Goal: Task Accomplishment & Management: Complete application form

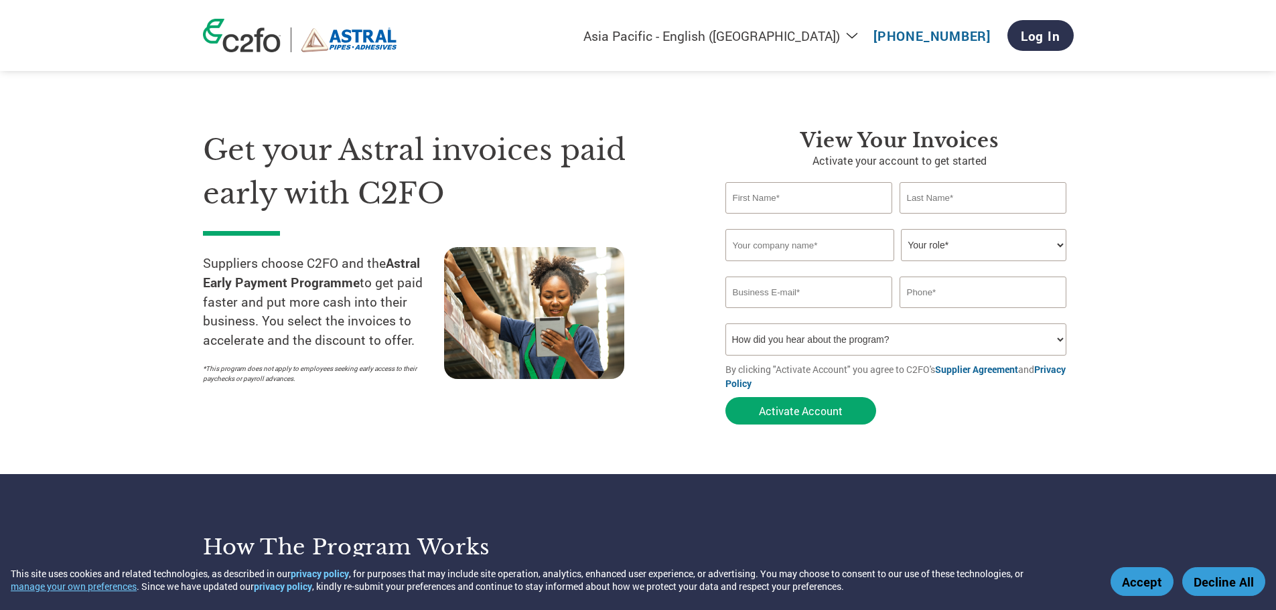
select select "en-IN"
click at [795, 193] on input "text" at bounding box center [810, 197] width 168 height 31
type input "[PERSON_NAME]"
type input "RATHOD"
click at [807, 239] on input "text" at bounding box center [810, 245] width 169 height 32
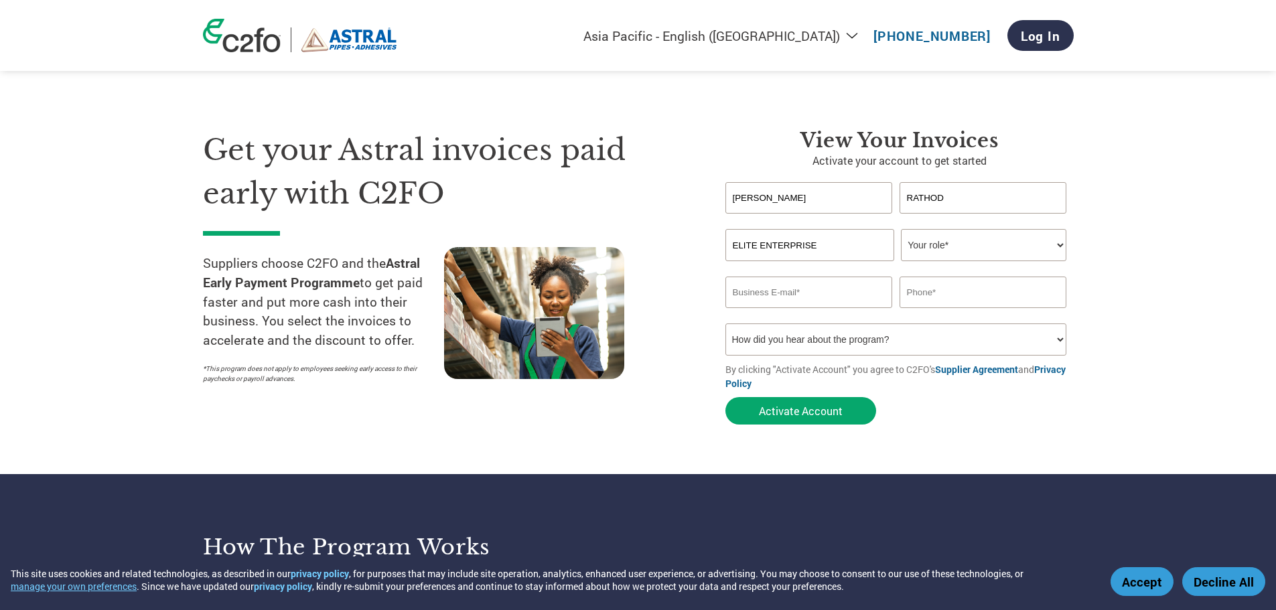
type input "ELITE ENTERPRISE"
click at [925, 249] on select "Your role* CFO Controller Credit Manager Finance Director Treasurer CEO Preside…" at bounding box center [983, 245] width 165 height 32
click at [962, 240] on select "Your role* CFO Controller Credit Manager Finance Director Treasurer CEO Preside…" at bounding box center [983, 245] width 165 height 32
select select "PRESIDENT"
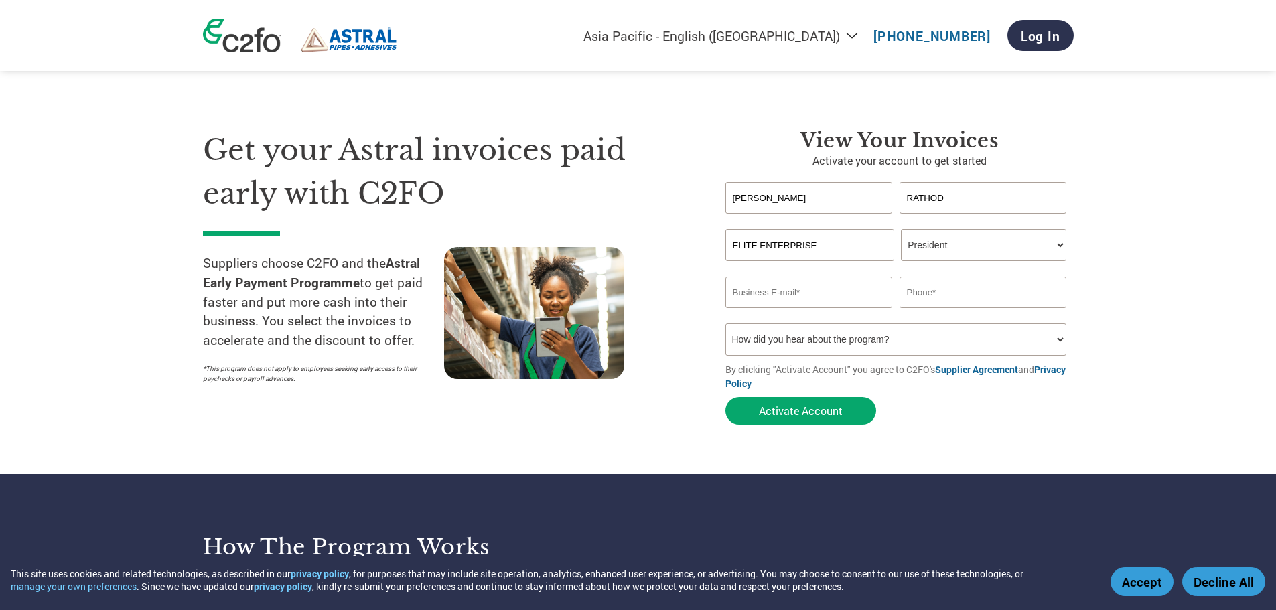
click at [936, 229] on select "Your role* CFO Controller Credit Manager Finance Director Treasurer CEO Preside…" at bounding box center [983, 245] width 165 height 32
click at [933, 241] on select "Your role* CFO Controller Credit Manager Finance Director Treasurer CEO Preside…" at bounding box center [983, 245] width 165 height 32
drag, startPoint x: 819, startPoint y: 240, endPoint x: 708, endPoint y: 255, distance: 112.3
click at [708, 255] on div "View your invoices Activate your account to get started [PERSON_NAME] Invalid f…" at bounding box center [890, 280] width 369 height 303
paste input "ELITE ENTERPRISE"
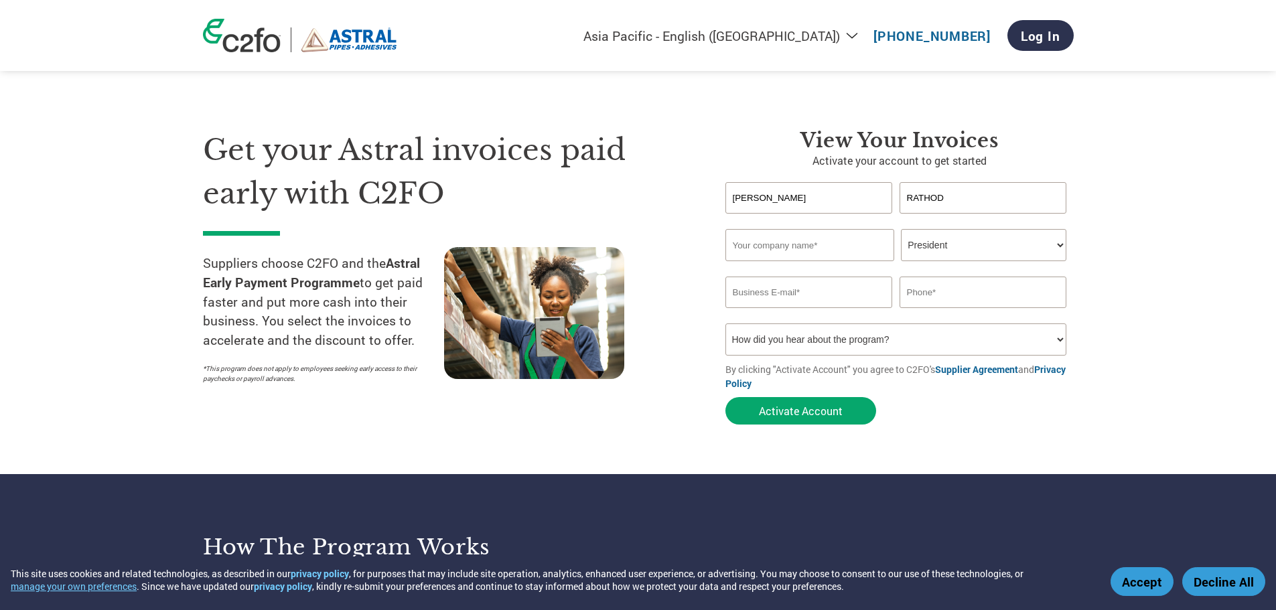
type input "ELITE ENTERPRISE"
click at [814, 304] on input "email" at bounding box center [810, 292] width 168 height 31
type input "[EMAIL_ADDRESS][DOMAIN_NAME]"
click at [989, 285] on input "text" at bounding box center [984, 292] width 168 height 31
type input "9099012203"
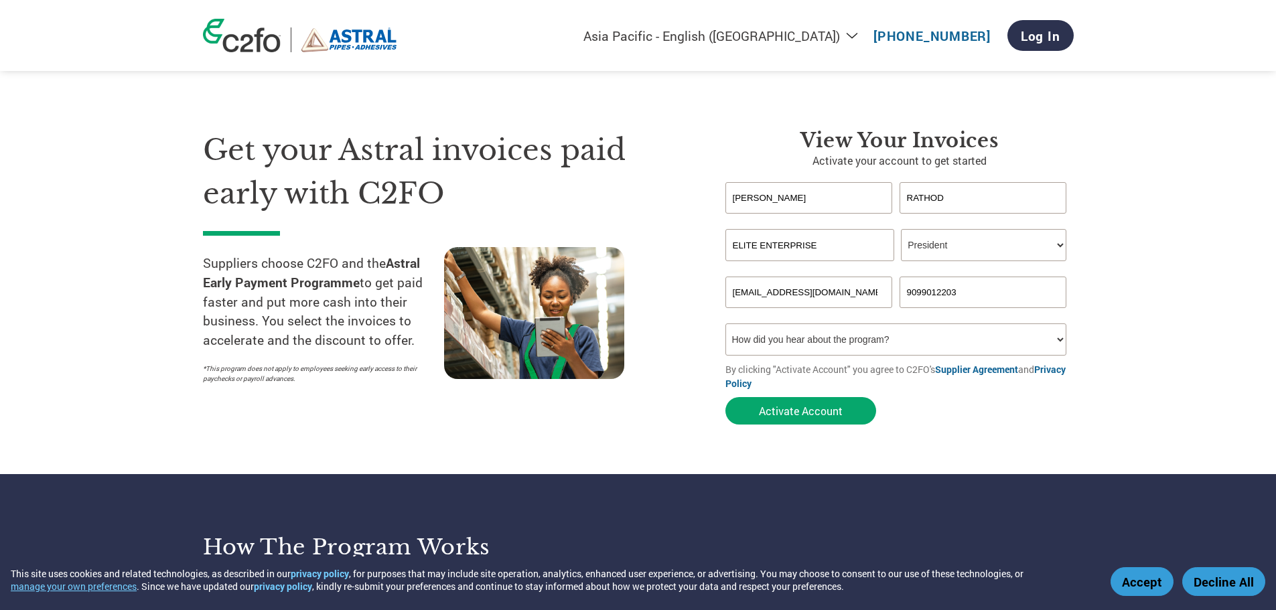
click at [921, 235] on select "Your role* CFO Controller Credit Manager Finance Director Treasurer CEO Preside…" at bounding box center [983, 245] width 165 height 32
click at [901, 229] on select "Your role* CFO Controller Credit Manager Finance Director Treasurer CEO Preside…" at bounding box center [983, 245] width 165 height 32
click at [937, 247] on select "Your role* CFO Controller Credit Manager Finance Director Treasurer CEO Preside…" at bounding box center [983, 245] width 165 height 32
select select "OWNER_FOUNDER"
click at [901, 229] on select "Your role* CFO Controller Credit Manager Finance Director Treasurer CEO Preside…" at bounding box center [983, 245] width 165 height 32
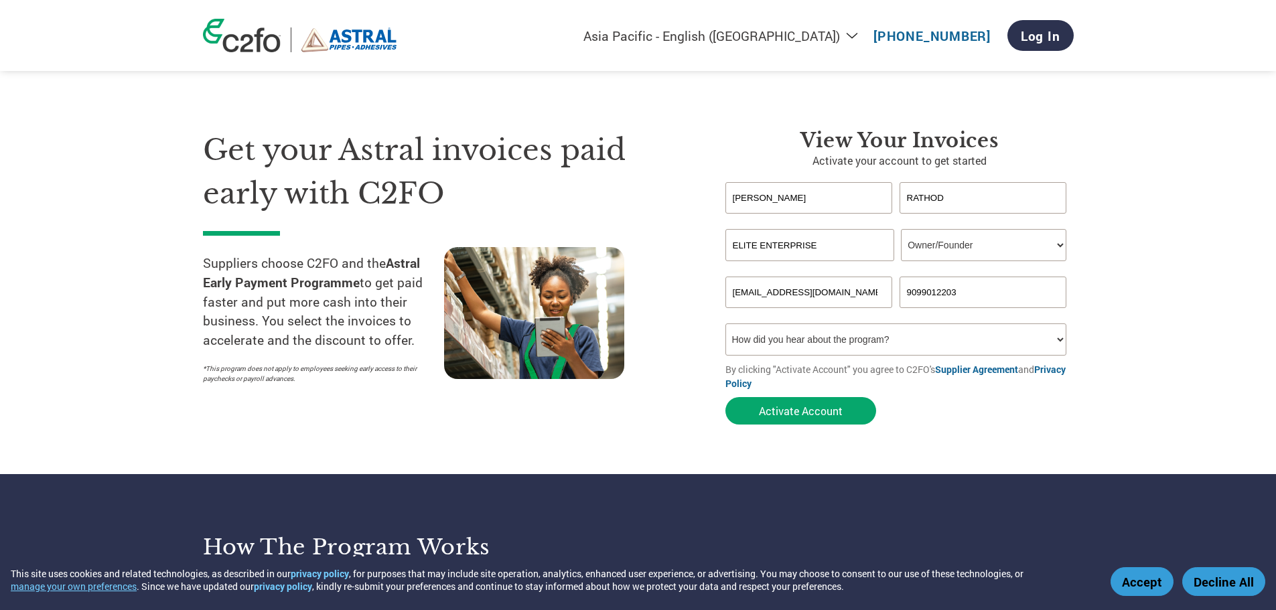
click at [846, 362] on form "[PERSON_NAME] Invalid first name or first name is too long Invalid last name or…" at bounding box center [900, 306] width 348 height 249
click at [857, 346] on select "How did you hear about the program? Received a letter Email Social Media Online…" at bounding box center [897, 340] width 342 height 32
select select "Email"
click at [726, 324] on select "How did you hear about the program? Received a letter Email Social Media Online…" at bounding box center [897, 340] width 342 height 32
click at [834, 341] on select "How did you hear about the program? Received a letter Email Social Media Online…" at bounding box center [897, 340] width 342 height 32
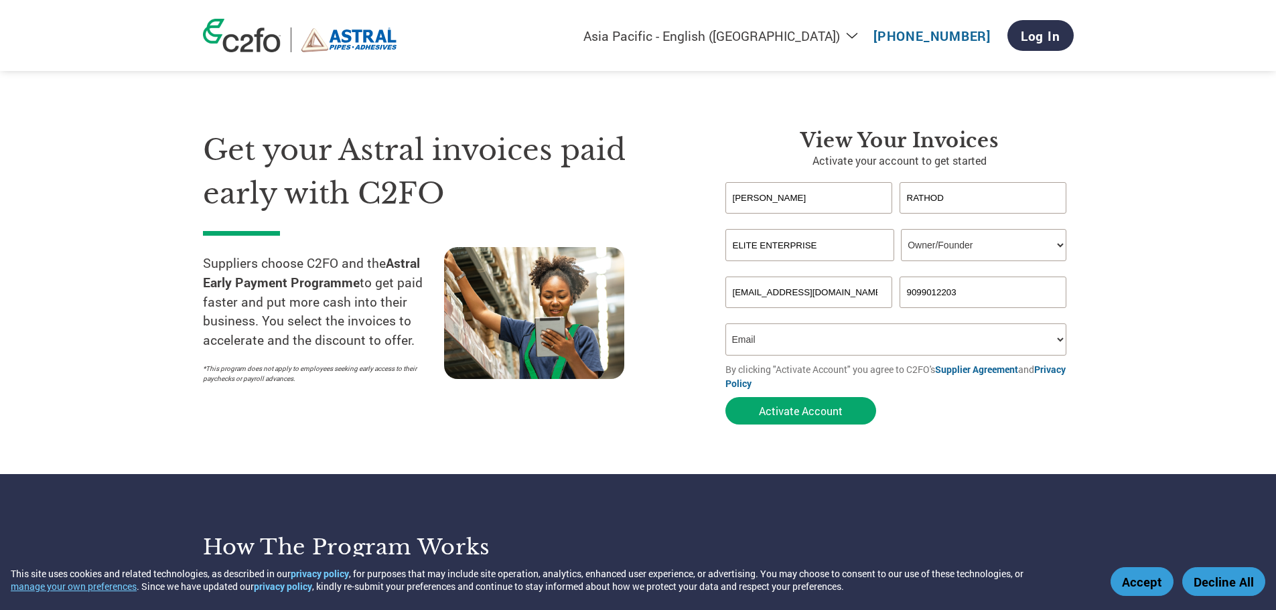
click at [834, 341] on select "How did you hear about the program? Received a letter Email Social Media Online…" at bounding box center [897, 340] width 342 height 32
click at [821, 409] on button "Activate Account" at bounding box center [801, 410] width 151 height 27
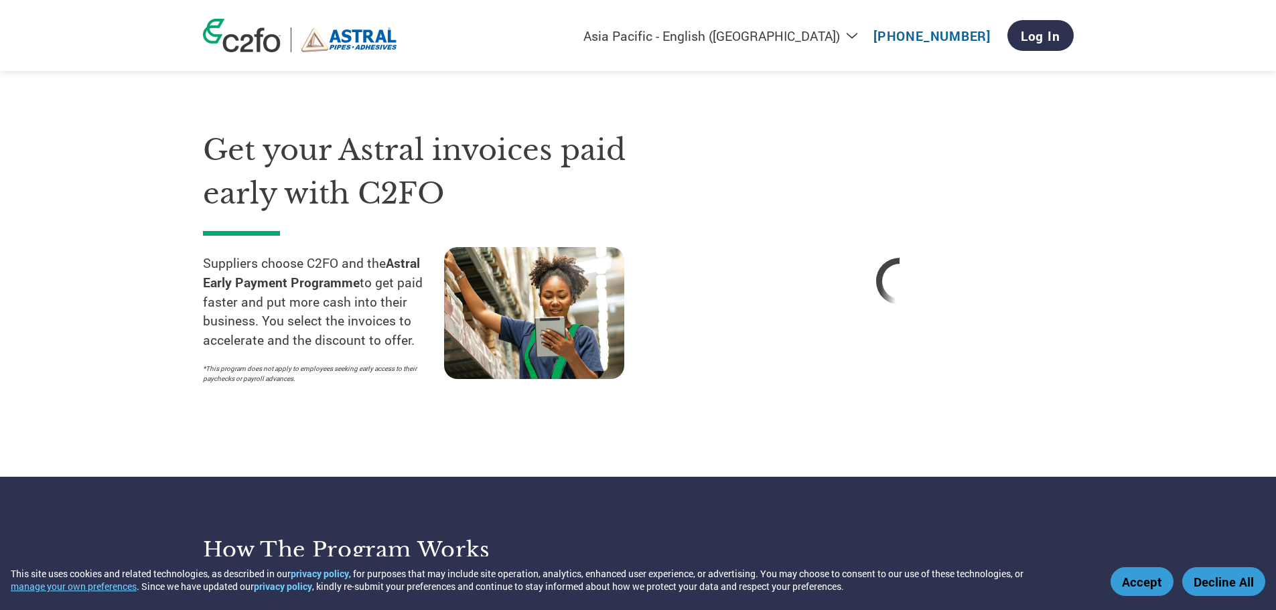
select select "en-IN"
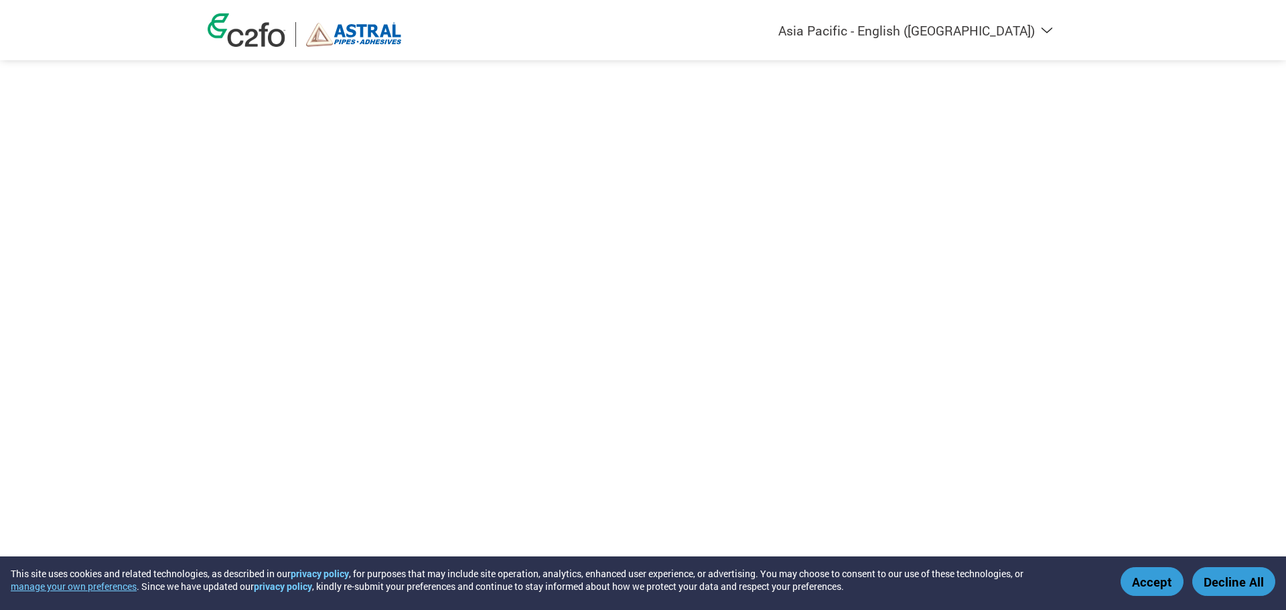
select select "en-IN"
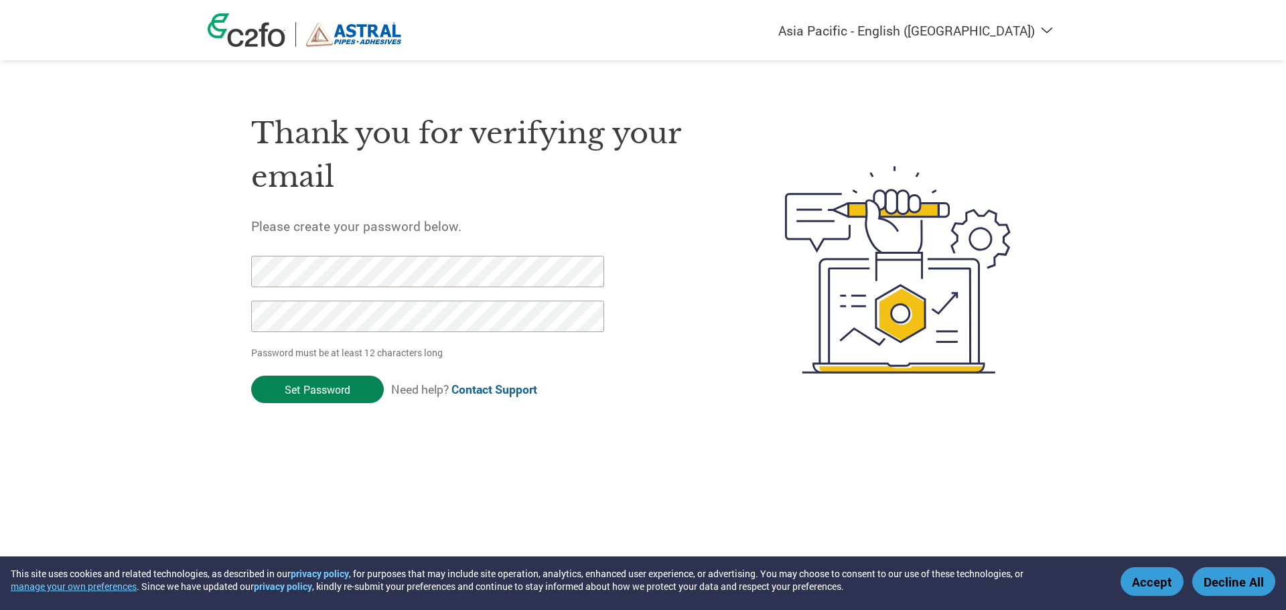
click at [324, 387] on input "Set Password" at bounding box center [317, 389] width 133 height 27
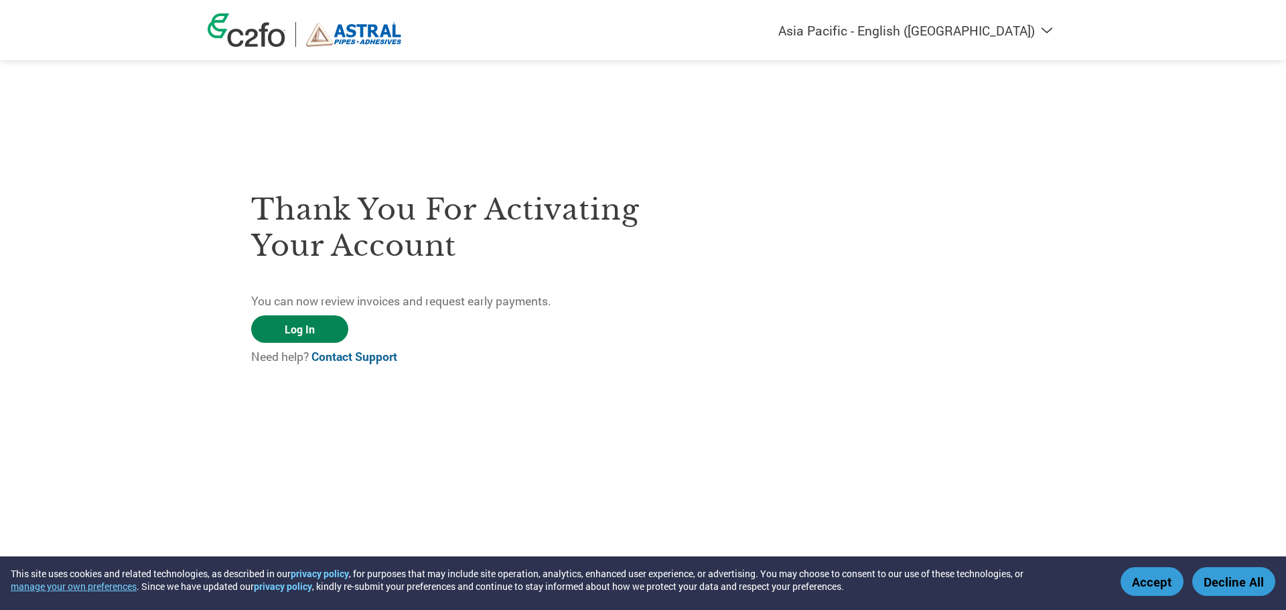
click at [306, 324] on link "Log In" at bounding box center [299, 329] width 97 height 27
